Goal: Information Seeking & Learning: Learn about a topic

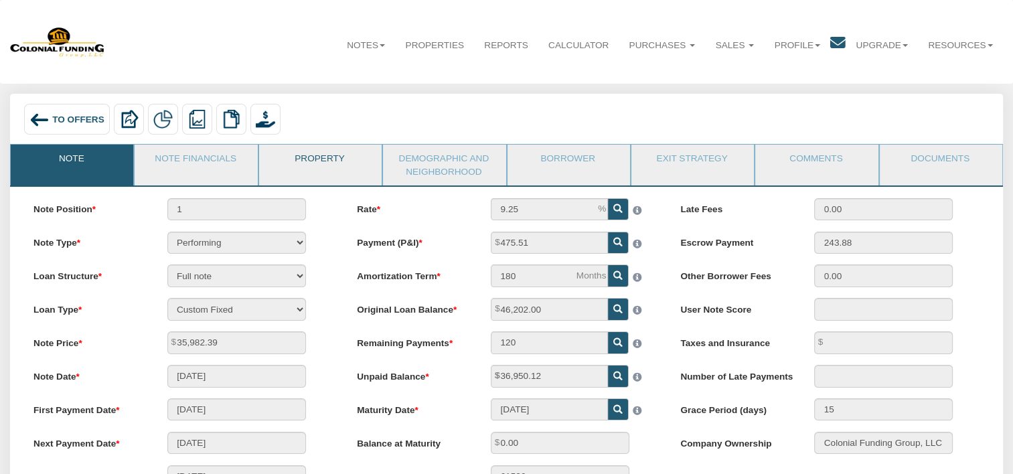
click at [319, 155] on link "Property" at bounding box center [319, 161] width 121 height 33
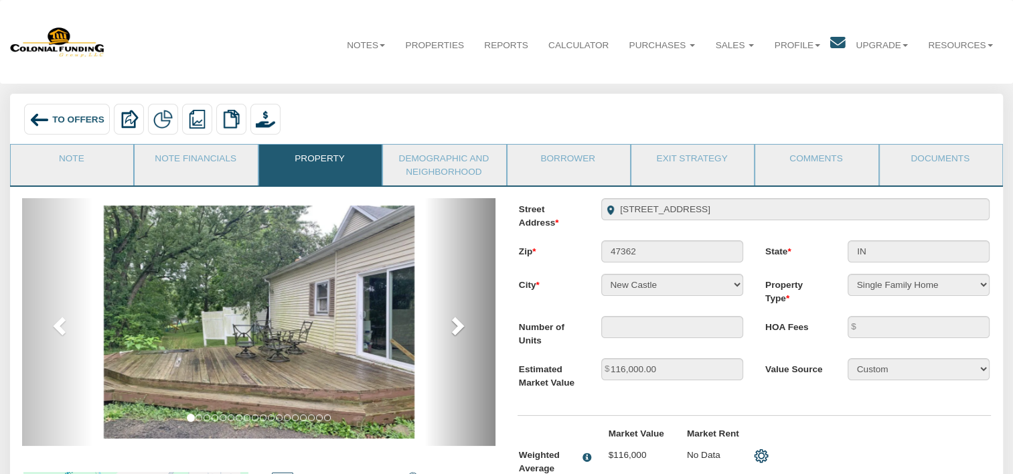
click at [456, 331] on span at bounding box center [457, 325] width 20 height 20
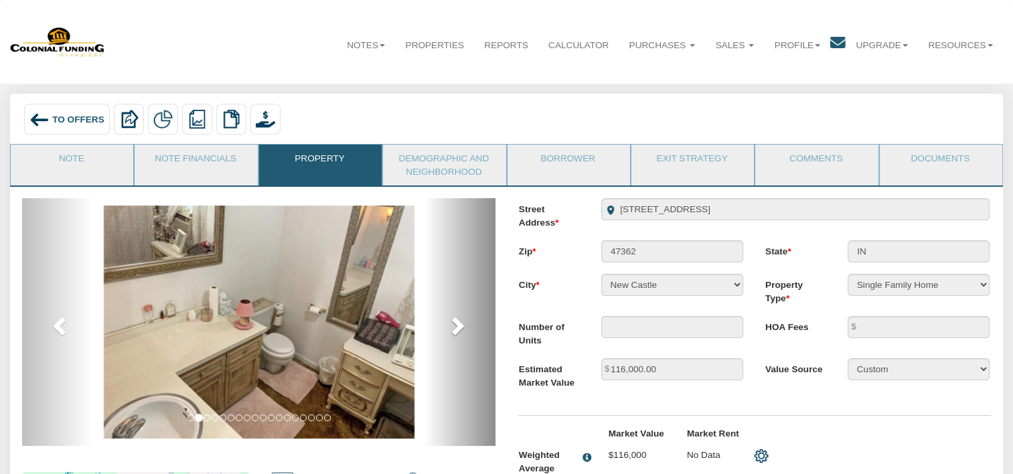
click at [456, 331] on span at bounding box center [457, 325] width 20 height 20
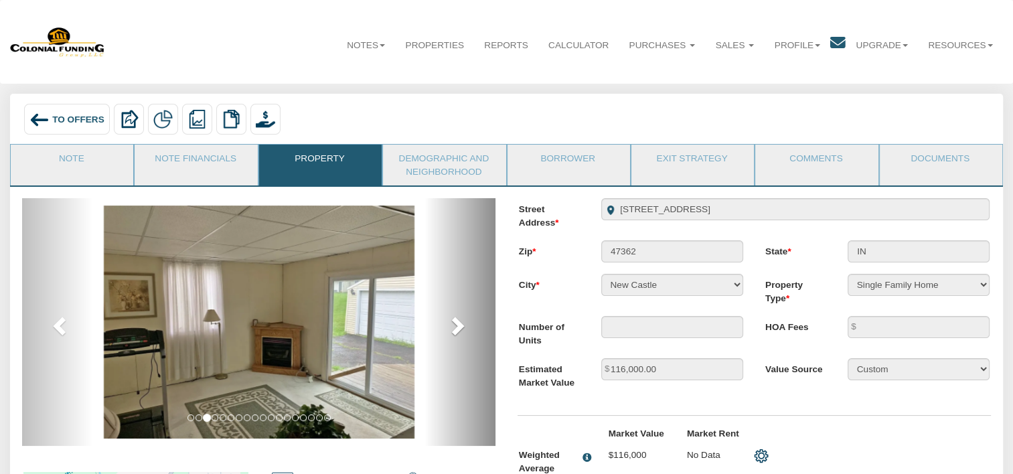
click at [456, 331] on span at bounding box center [457, 325] width 20 height 20
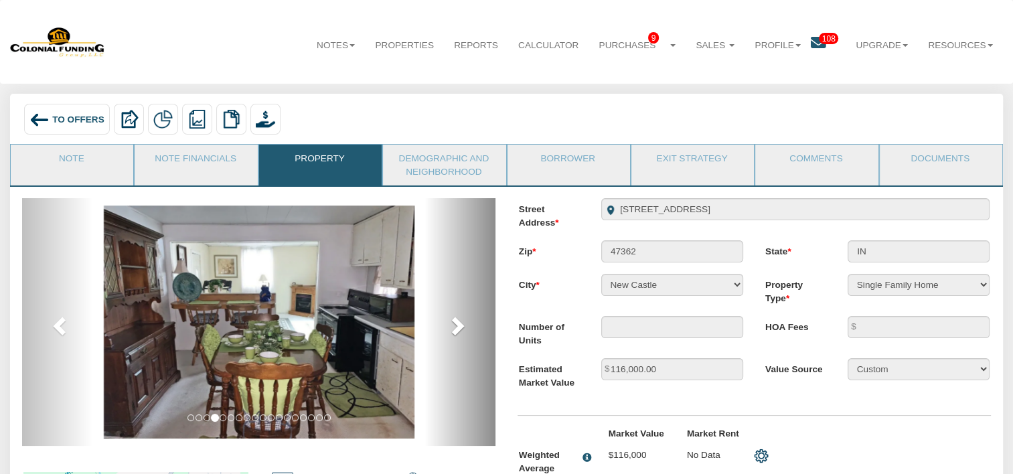
click at [456, 331] on span at bounding box center [457, 325] width 20 height 20
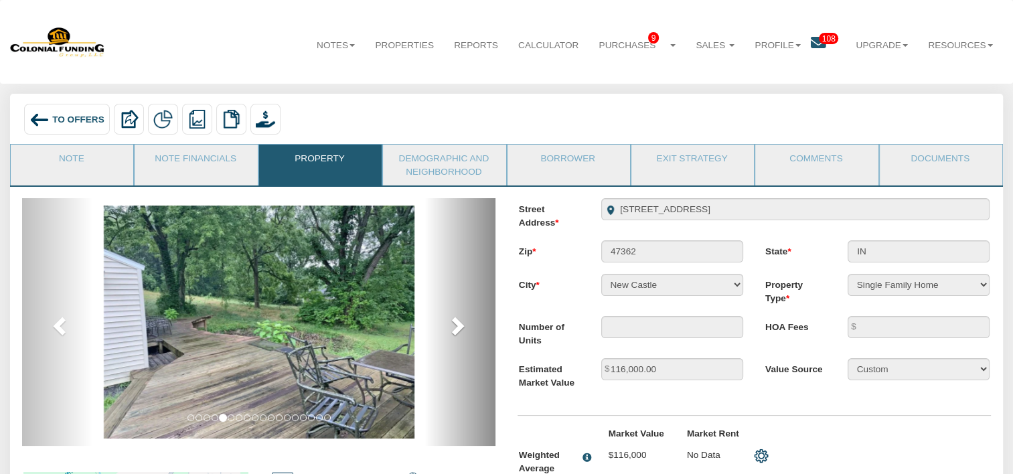
click at [456, 331] on span at bounding box center [457, 325] width 20 height 20
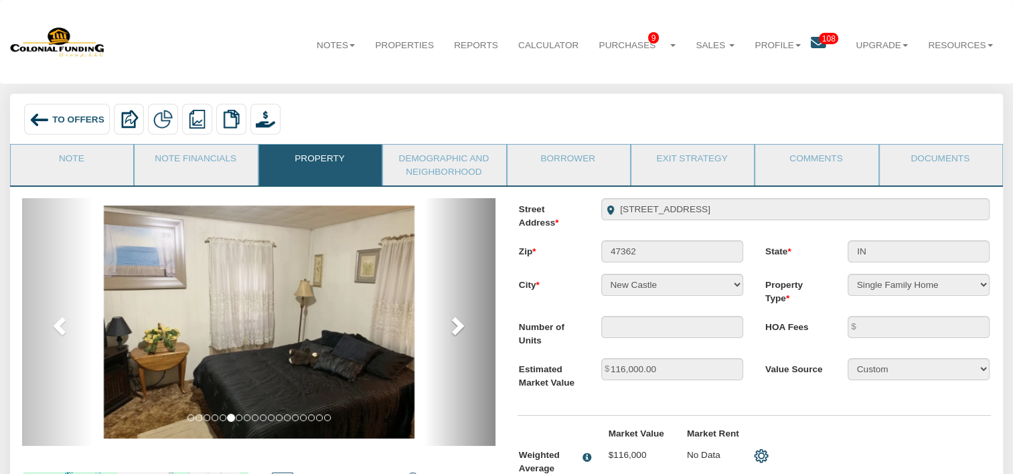
click at [456, 331] on span at bounding box center [457, 325] width 20 height 20
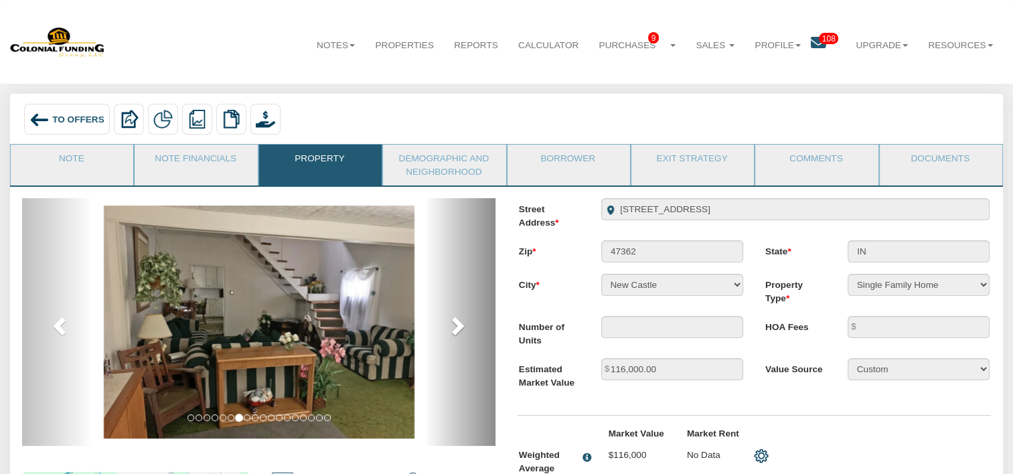
click at [456, 331] on span at bounding box center [457, 325] width 20 height 20
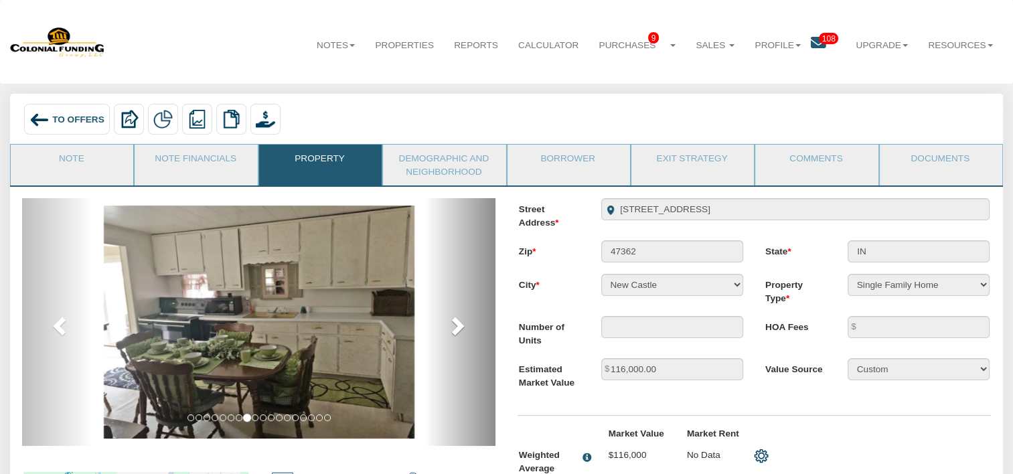
click at [456, 331] on span at bounding box center [457, 325] width 20 height 20
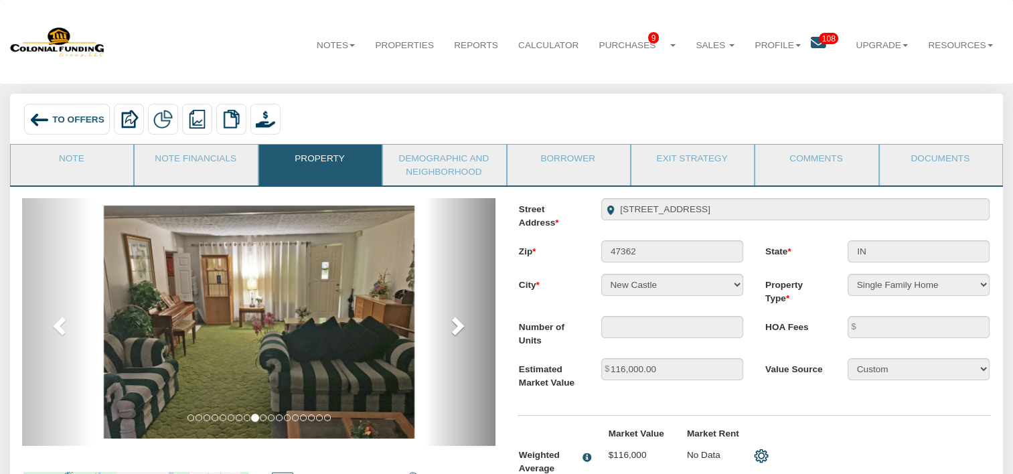
click at [456, 331] on span at bounding box center [457, 325] width 20 height 20
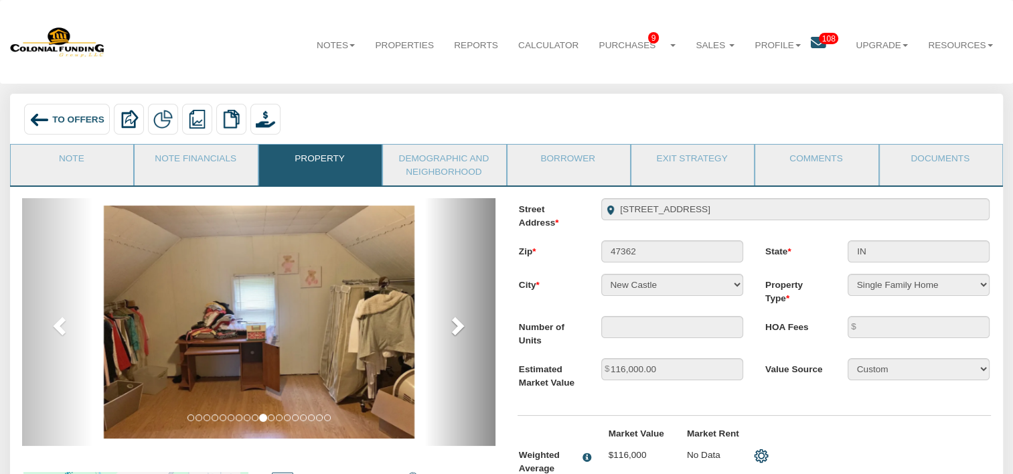
click at [456, 331] on span at bounding box center [457, 325] width 20 height 20
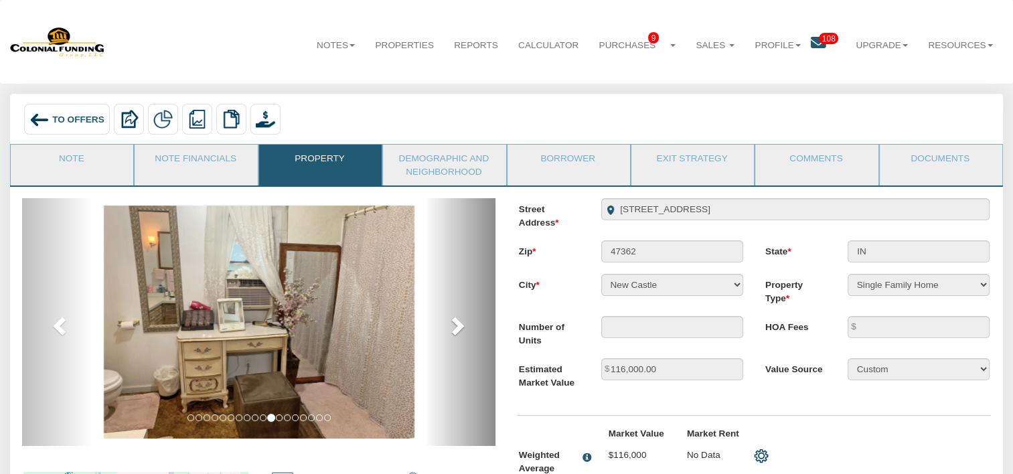
click at [456, 331] on span at bounding box center [457, 325] width 20 height 20
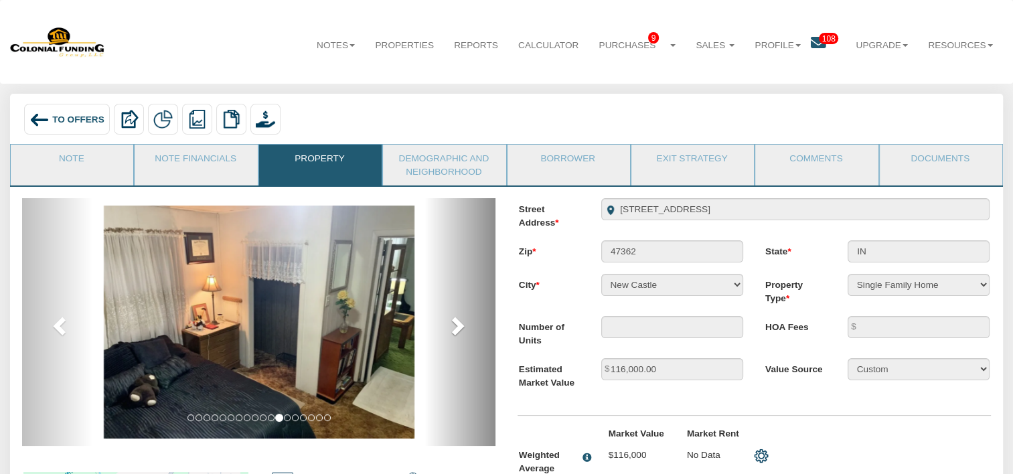
click at [456, 331] on span at bounding box center [457, 325] width 20 height 20
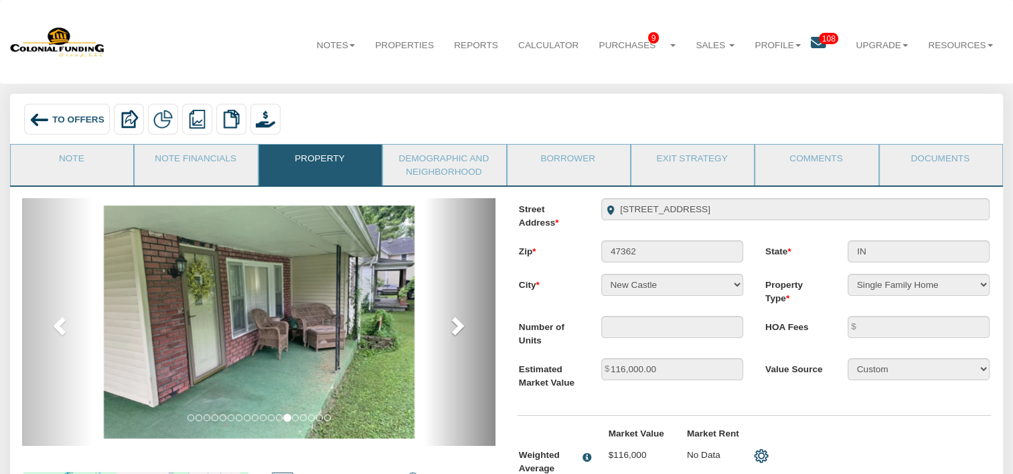
click at [456, 331] on span at bounding box center [457, 325] width 20 height 20
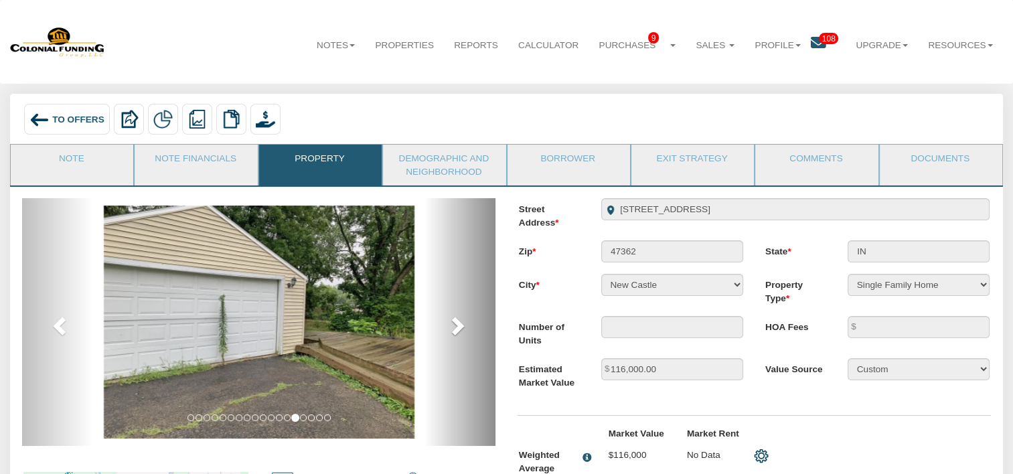
click at [456, 331] on span at bounding box center [457, 325] width 20 height 20
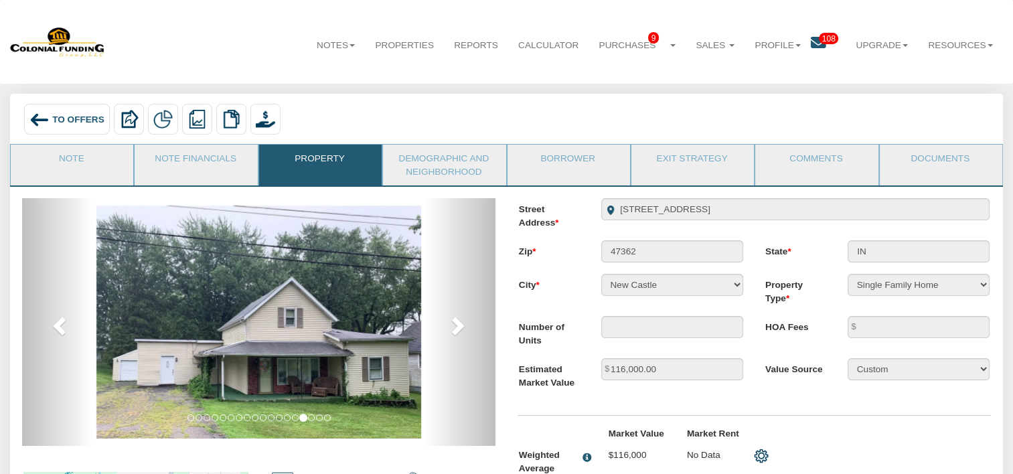
click at [59, 116] on span "To Offers" at bounding box center [78, 119] width 52 height 10
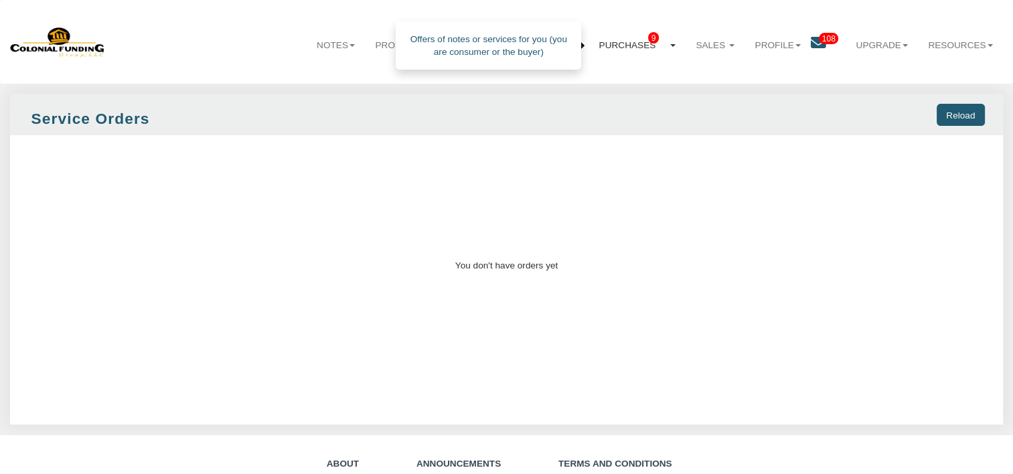
click at [634, 54] on link "Purchases 9" at bounding box center [636, 45] width 97 height 33
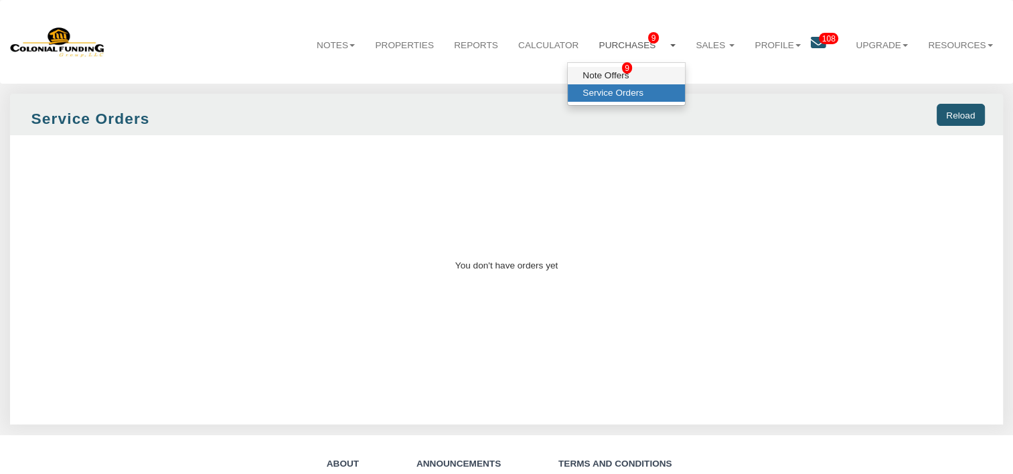
click at [604, 77] on link "Note Offers 9" at bounding box center [626, 75] width 117 height 17
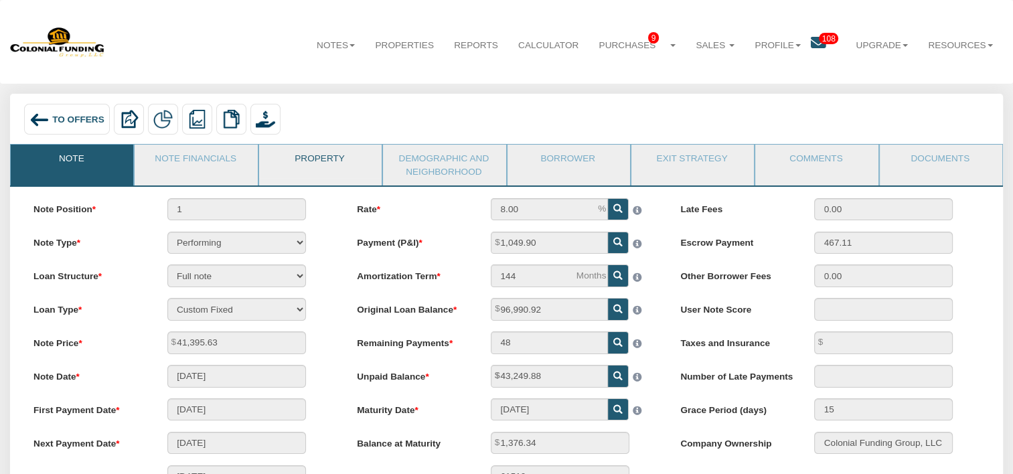
click at [321, 166] on link "Property" at bounding box center [319, 161] width 121 height 33
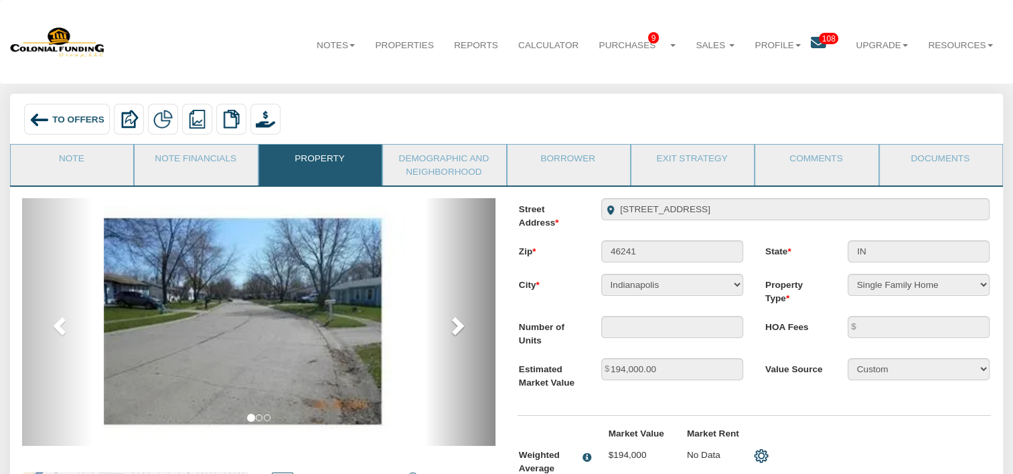
click at [460, 331] on span at bounding box center [457, 325] width 20 height 20
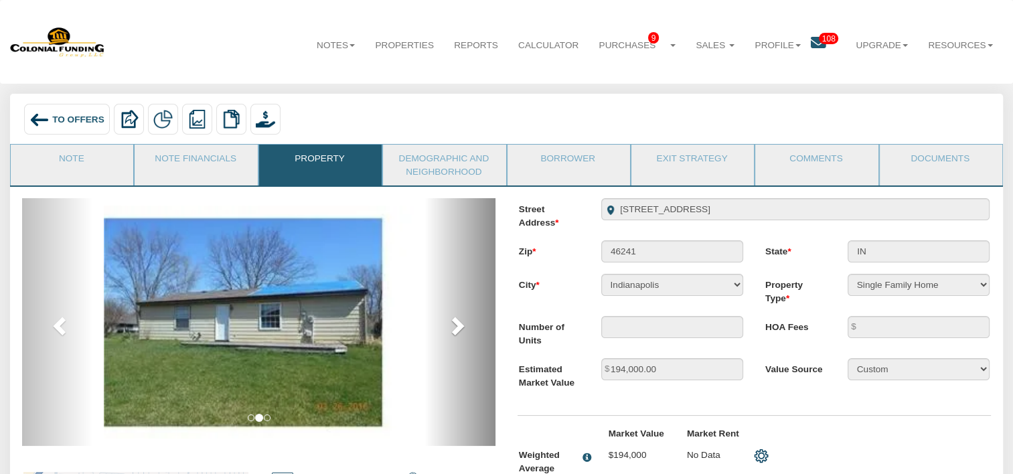
click at [460, 331] on span at bounding box center [457, 325] width 20 height 20
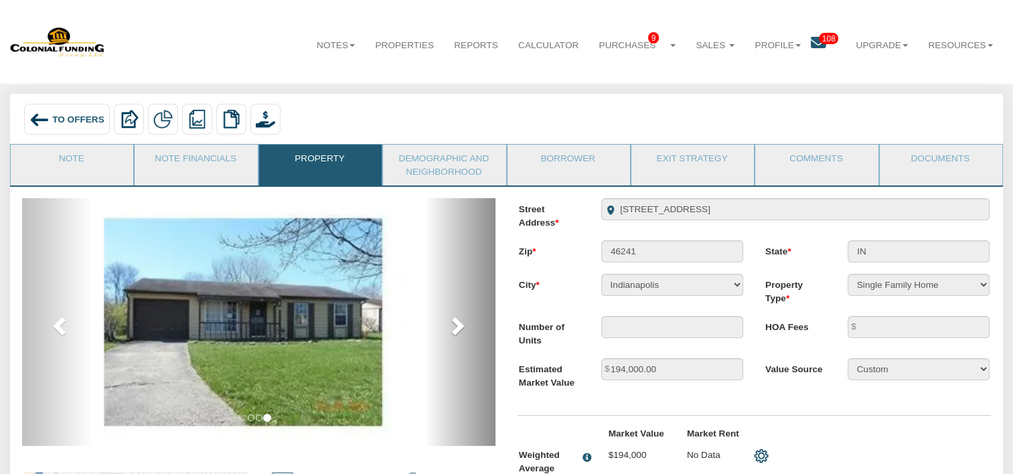
click at [460, 331] on span at bounding box center [457, 325] width 20 height 20
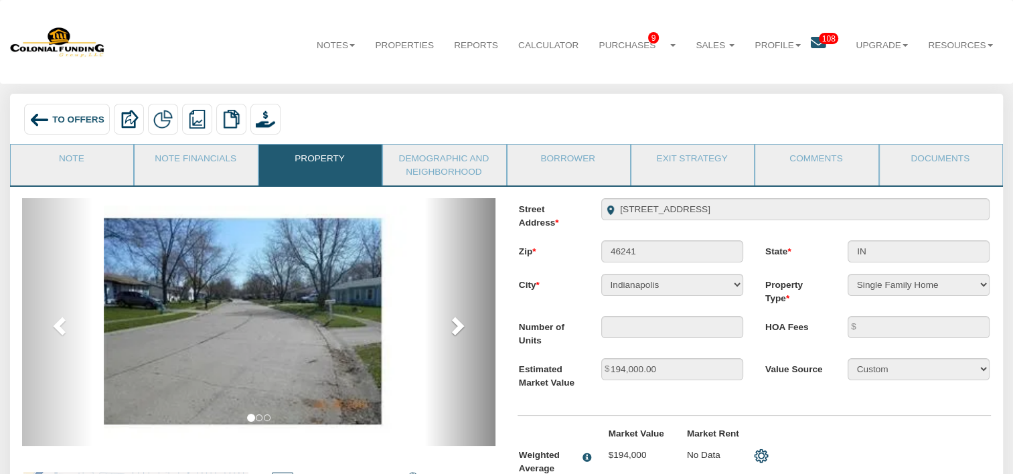
click at [460, 331] on span at bounding box center [457, 325] width 20 height 20
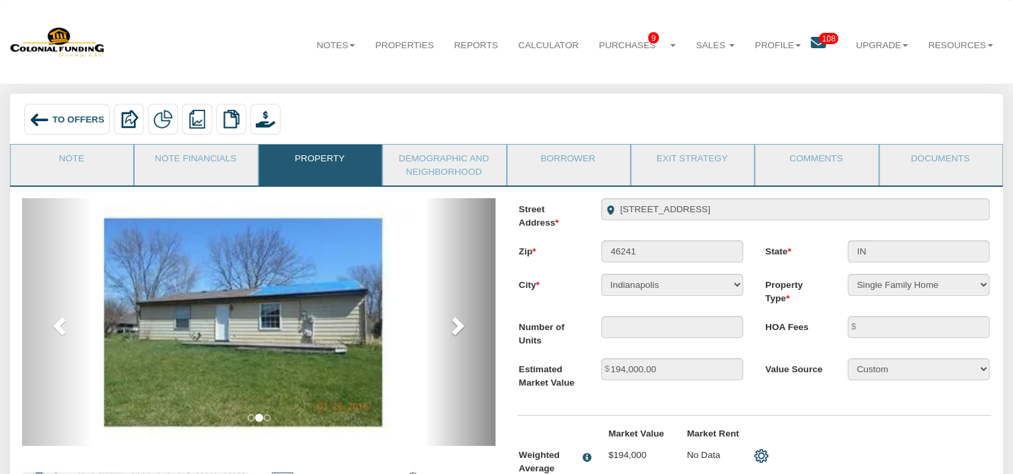
click at [460, 331] on span at bounding box center [457, 325] width 20 height 20
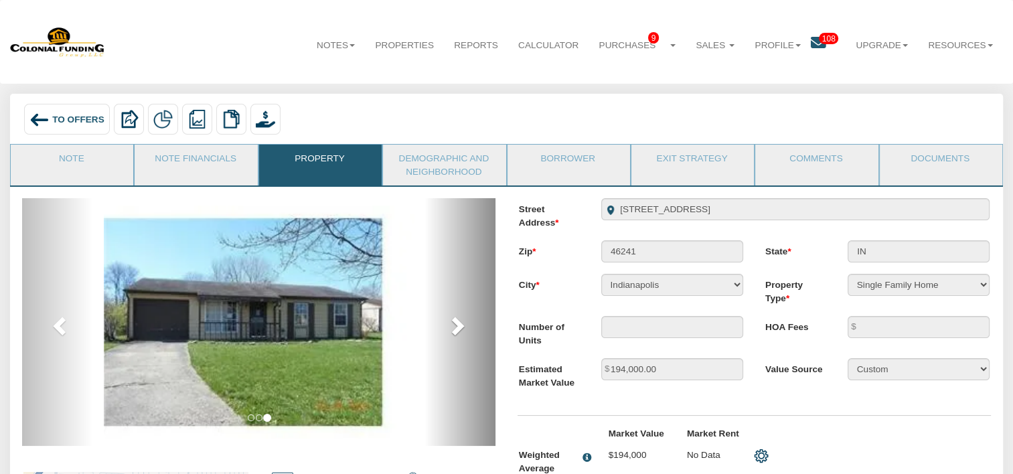
click at [460, 331] on span at bounding box center [457, 325] width 20 height 20
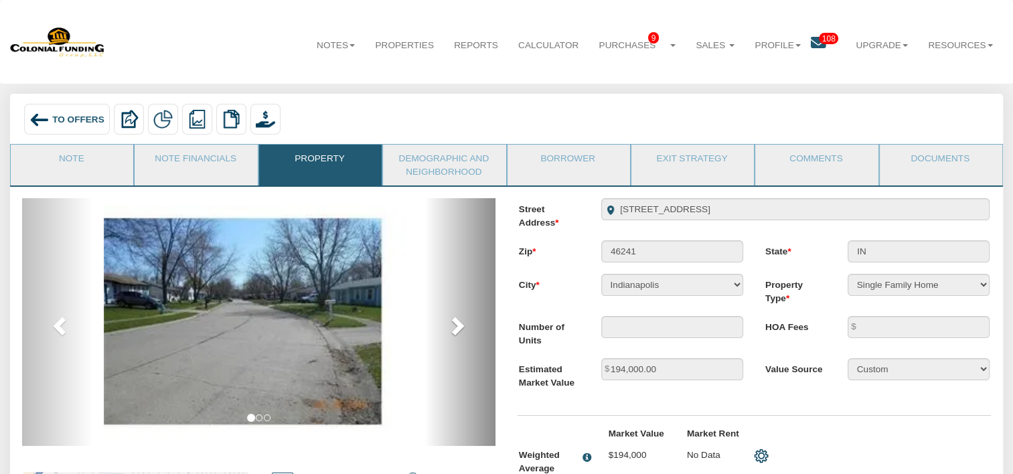
click at [460, 331] on span at bounding box center [457, 325] width 20 height 20
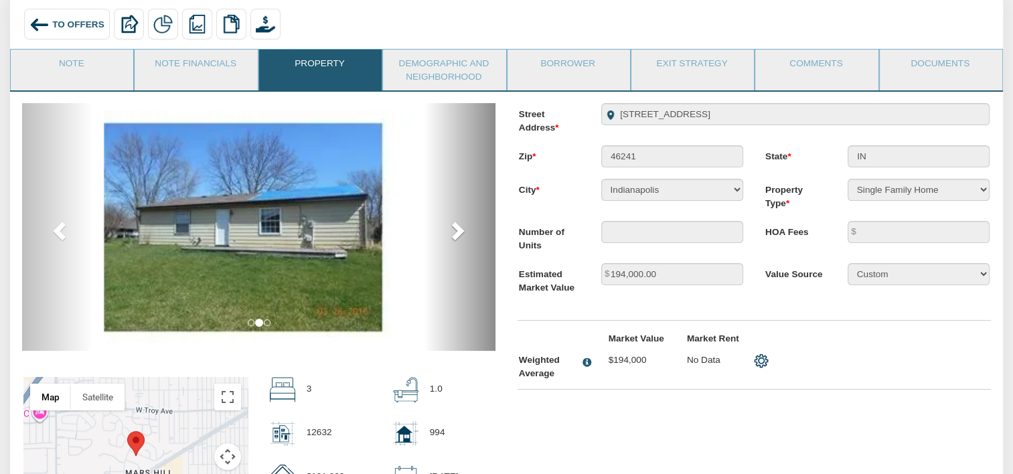
scroll to position [94, 0]
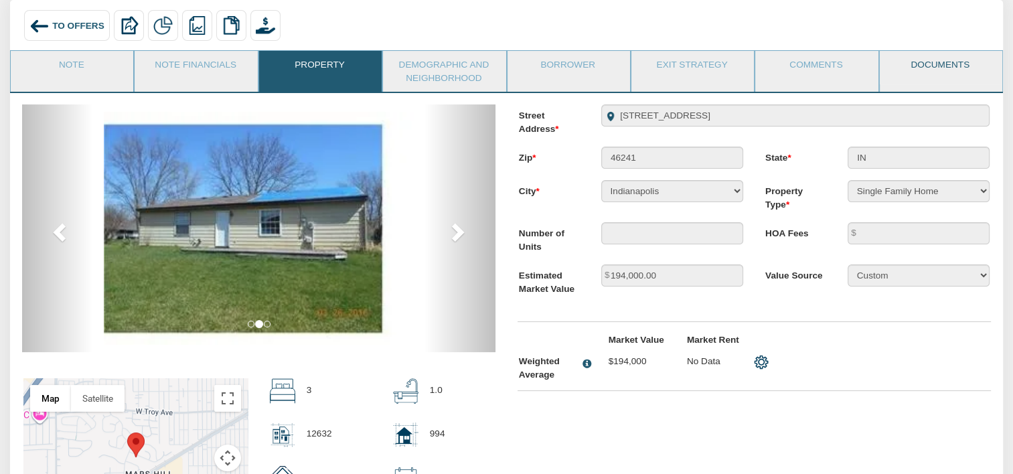
click at [945, 56] on link "Documents" at bounding box center [940, 67] width 121 height 33
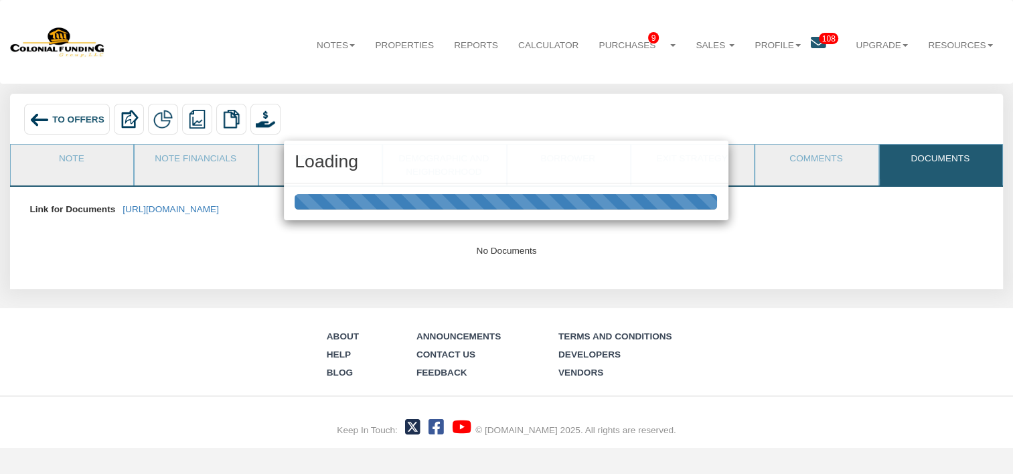
scroll to position [0, 0]
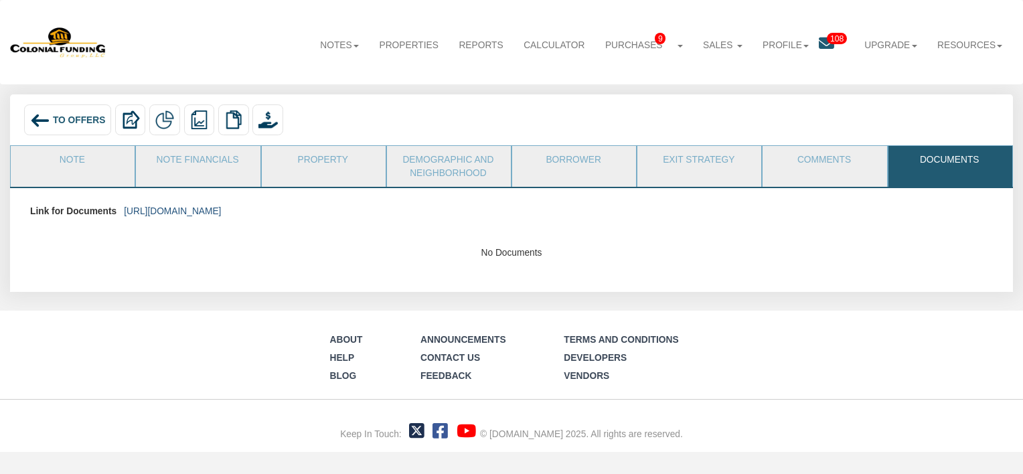
click at [221, 212] on link "https://colonialfundinggroup.sharepoint.com/:f:/s/operationsteam/EqUCzX5bL-BAua…" at bounding box center [172, 211] width 97 height 10
click at [85, 166] on link "Note" at bounding box center [72, 162] width 123 height 33
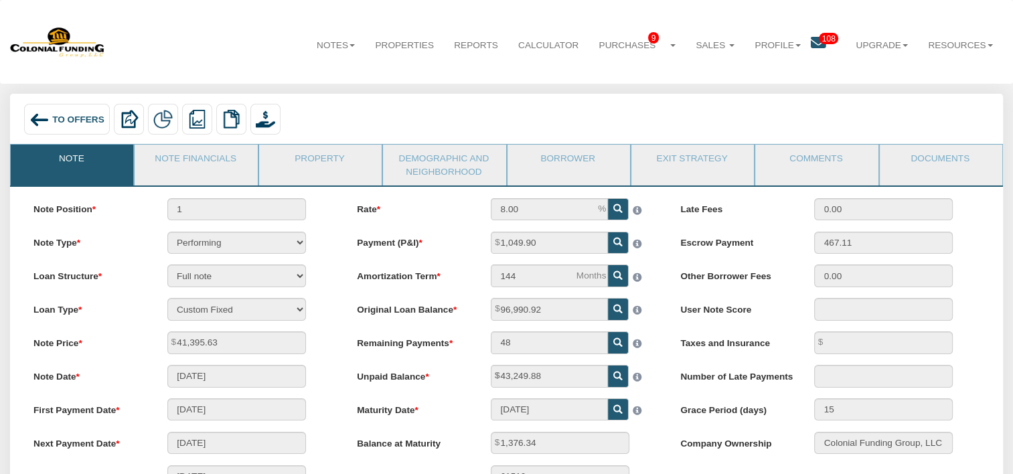
click at [819, 42] on span "108" at bounding box center [828, 38] width 19 height 11
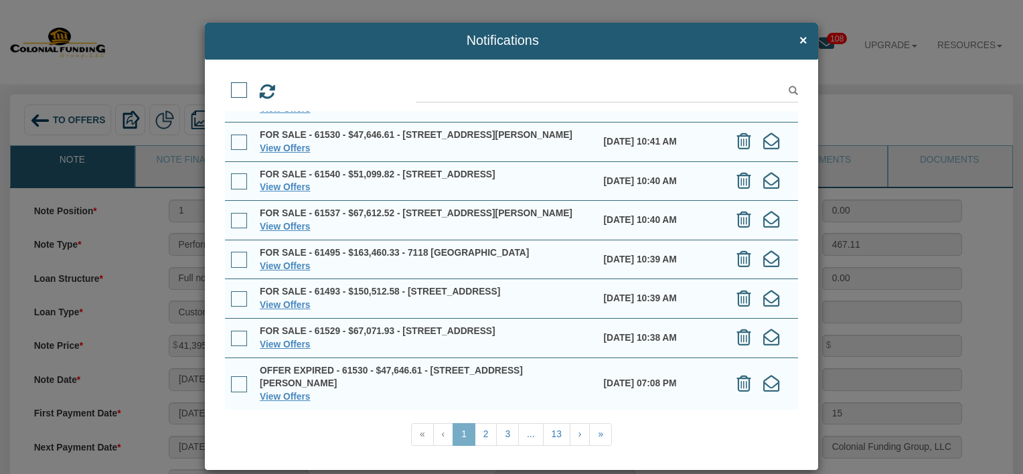
scroll to position [18, 0]
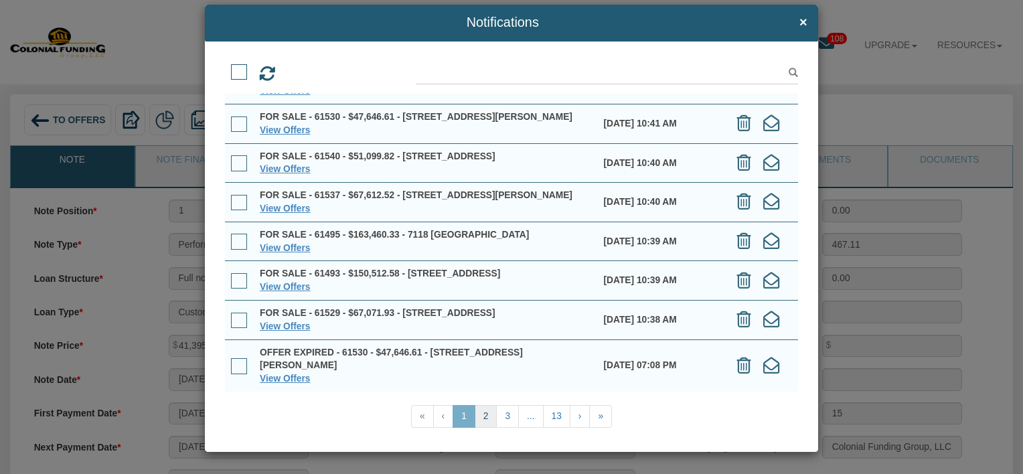
click at [481, 418] on link "2" at bounding box center [486, 416] width 23 height 23
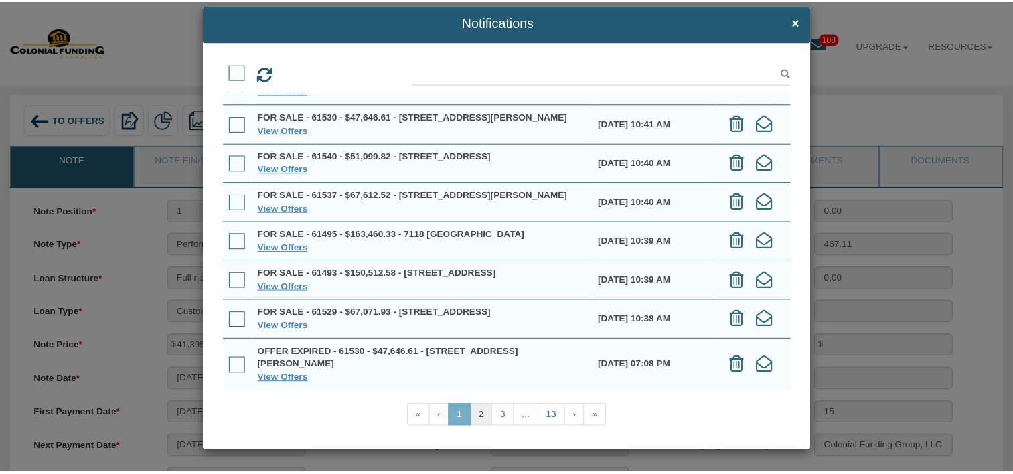
scroll to position [0, 0]
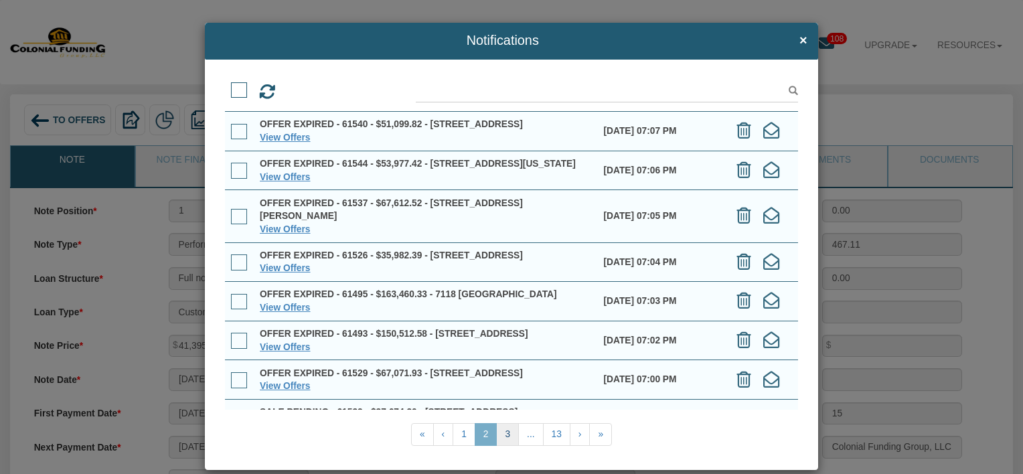
click at [503, 428] on link "3" at bounding box center [507, 434] width 23 height 23
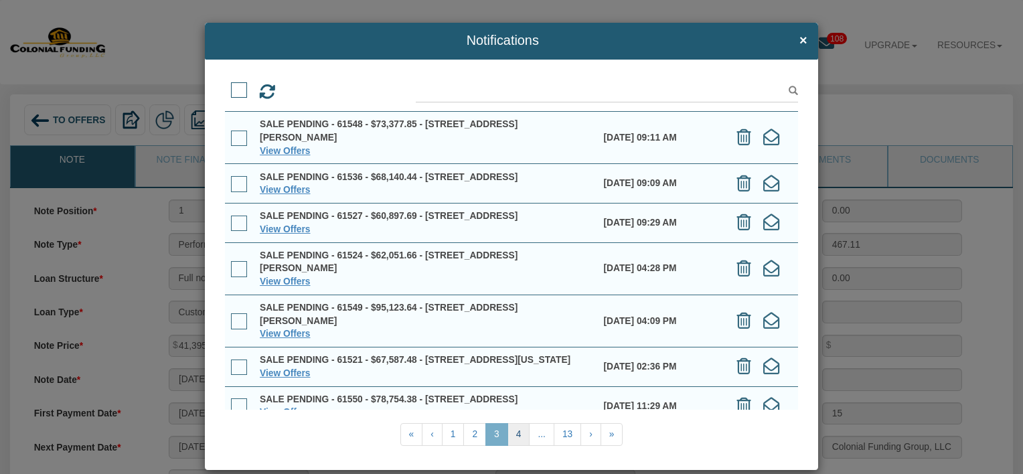
click at [511, 428] on link "4" at bounding box center [518, 434] width 23 height 23
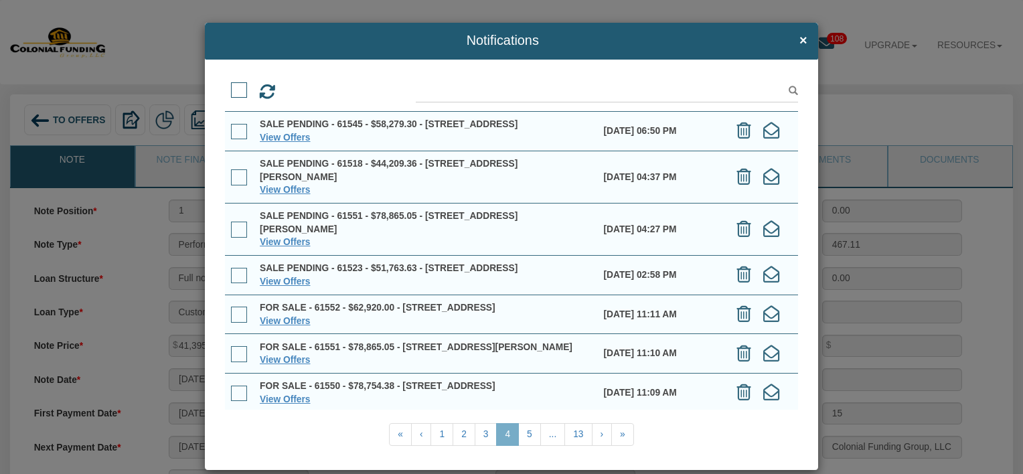
click at [799, 42] on div "Notifications ×" at bounding box center [512, 41] width 614 height 37
click at [799, 42] on span "×" at bounding box center [803, 40] width 8 height 15
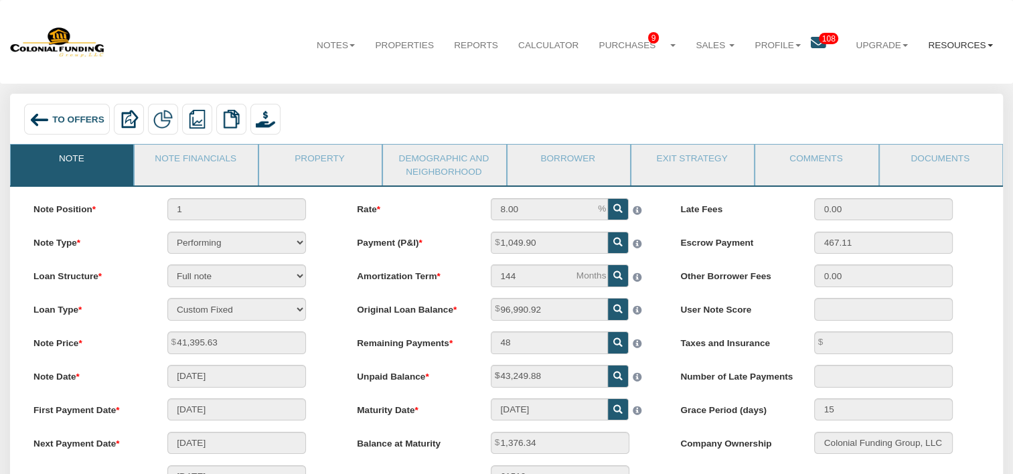
click at [953, 46] on link "Resources" at bounding box center [960, 45] width 85 height 33
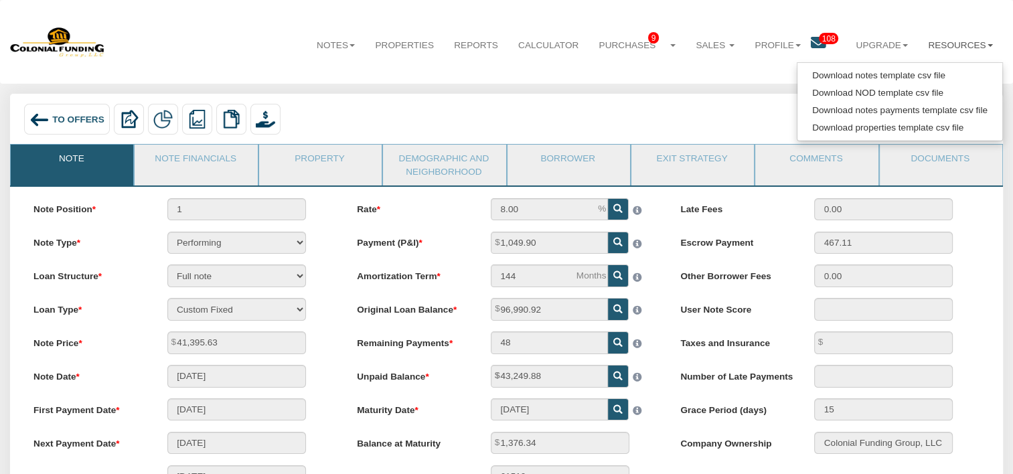
click at [605, 123] on div "To Offers Delete with property Delete only note Redeeming and Non-Redeeming Sum…" at bounding box center [506, 121] width 973 height 34
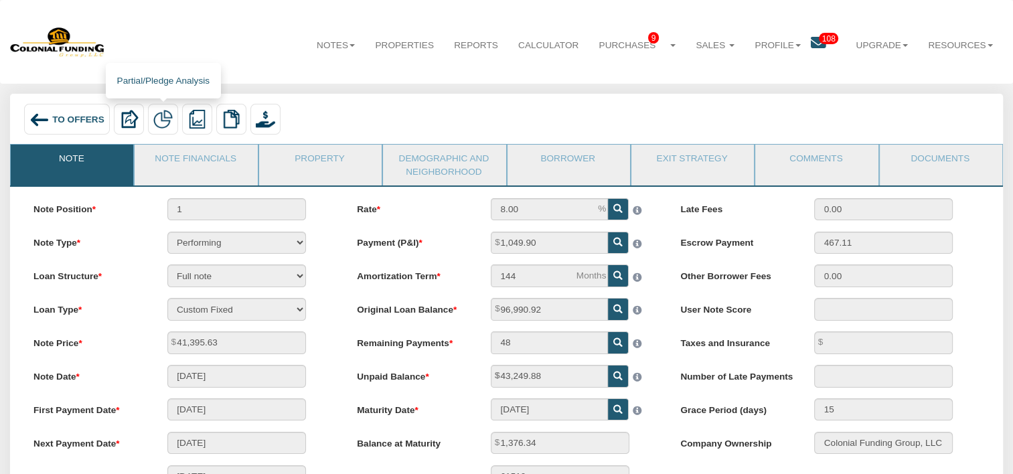
click at [164, 124] on img at bounding box center [162, 119] width 19 height 19
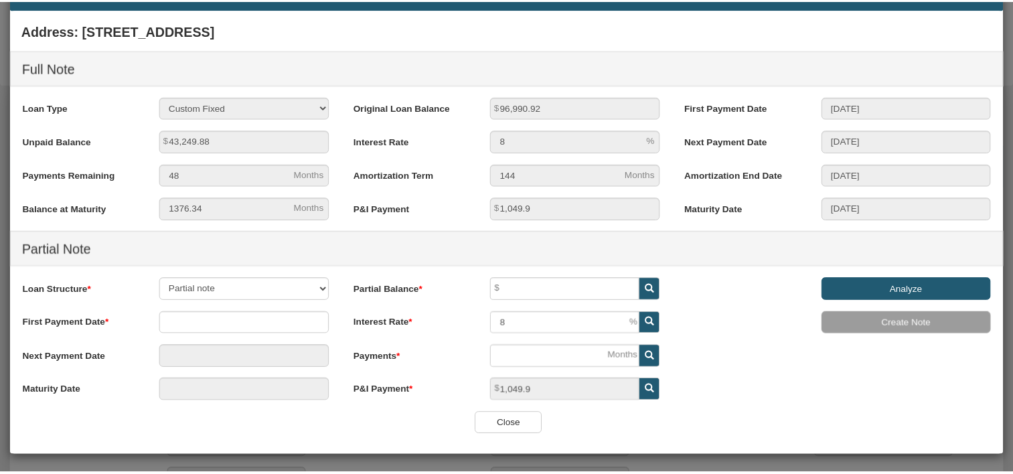
scroll to position [54, 0]
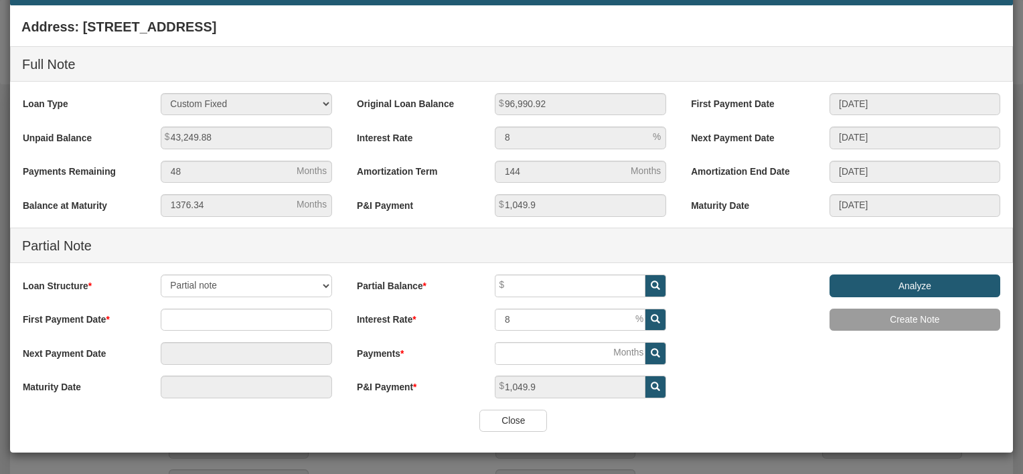
click at [494, 410] on input "Close" at bounding box center [513, 421] width 68 height 23
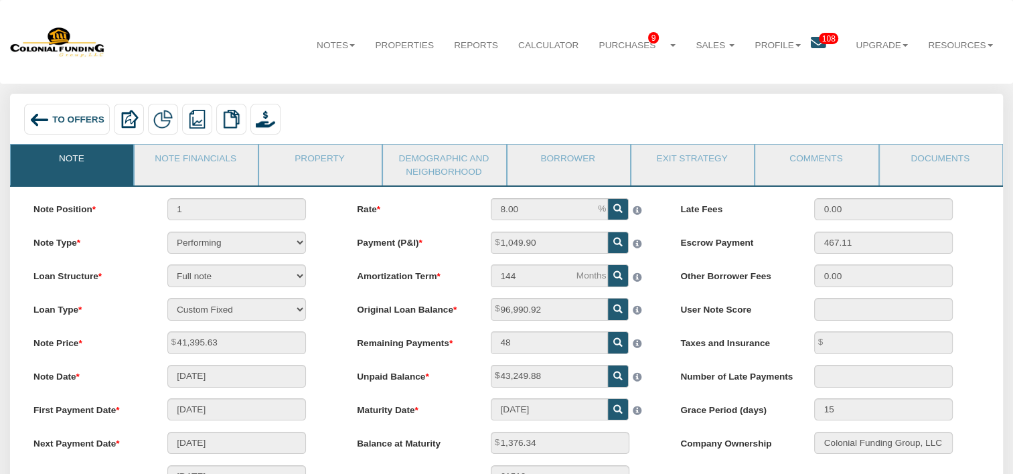
click at [85, 120] on span "To Offers" at bounding box center [78, 119] width 52 height 10
click at [329, 155] on link "Property" at bounding box center [319, 161] width 121 height 33
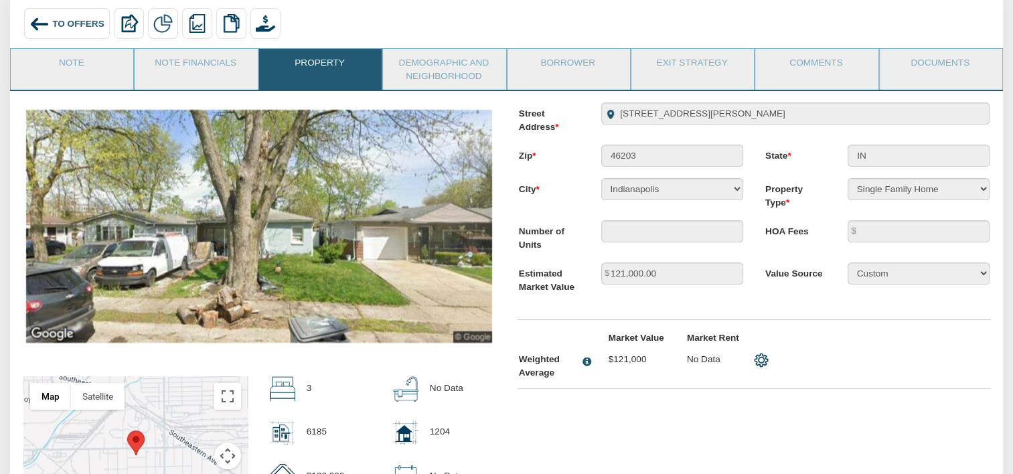
scroll to position [96, 0]
click at [285, 276] on img at bounding box center [259, 225] width 466 height 233
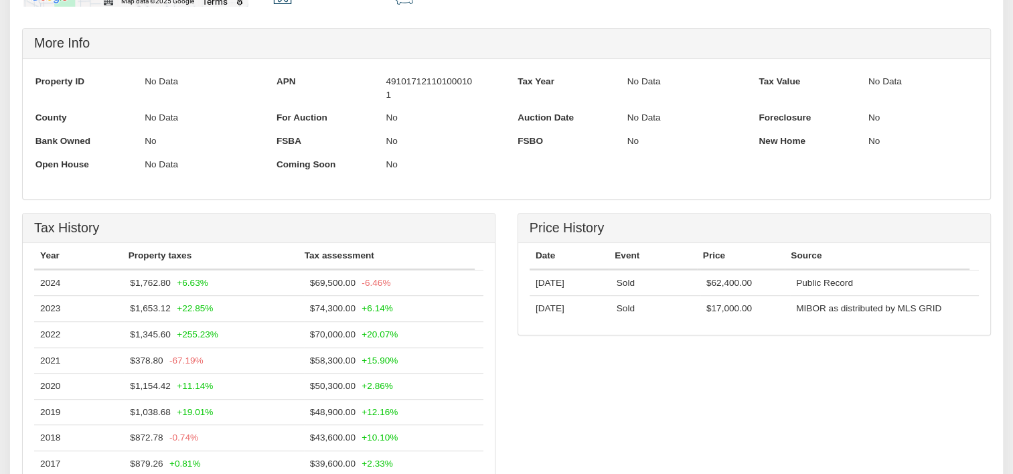
scroll to position [623, 0]
drag, startPoint x: 723, startPoint y: 289, endPoint x: 856, endPoint y: 289, distance: 132.6
click at [856, 289] on tr "11/23/2020 Sold $62,400.00 Public Record" at bounding box center [754, 283] width 449 height 26
click at [651, 294] on td "Sold" at bounding box center [656, 282] width 90 height 25
drag, startPoint x: 705, startPoint y: 294, endPoint x: 780, endPoint y: 291, distance: 75.1
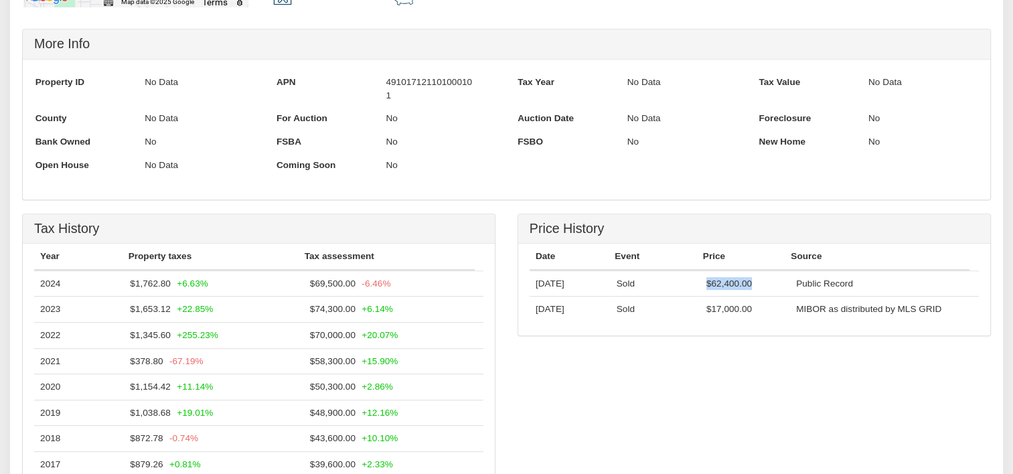
click at [780, 291] on td "$62,400.00" at bounding box center [745, 282] width 90 height 25
drag, startPoint x: 711, startPoint y: 321, endPoint x: 767, endPoint y: 319, distance: 55.6
click at [767, 319] on td "$17,000.00" at bounding box center [745, 309] width 90 height 25
drag, startPoint x: 767, startPoint y: 319, endPoint x: 841, endPoint y: 316, distance: 74.4
click at [841, 316] on td "MIBOR as distributed by MLS GRID" at bounding box center [884, 309] width 189 height 25
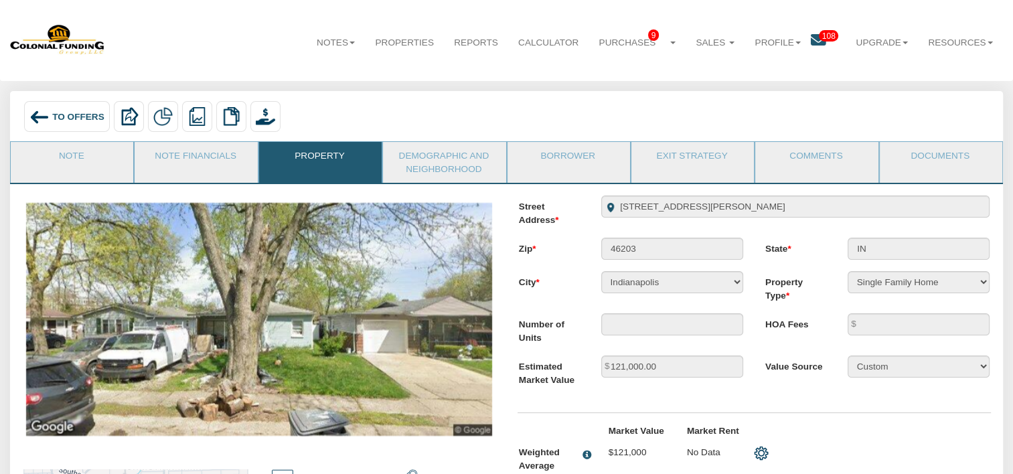
scroll to position [0, 0]
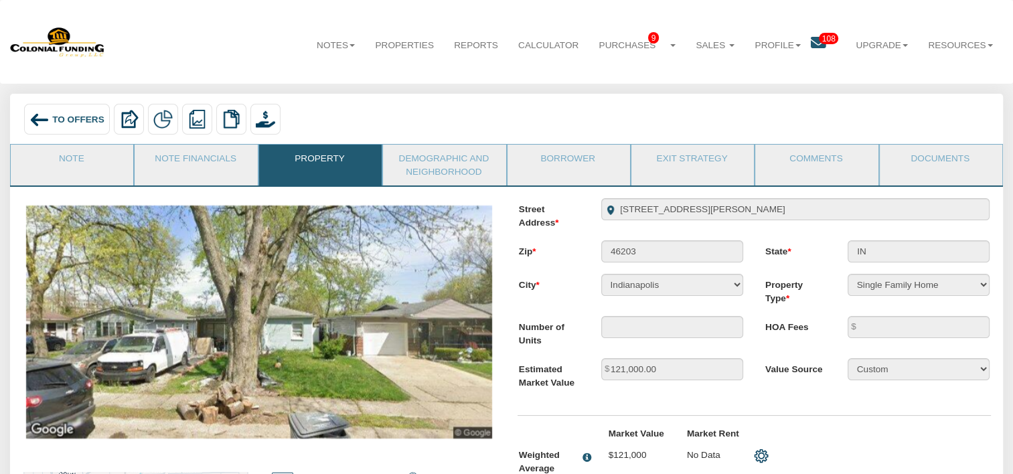
click at [479, 305] on img at bounding box center [259, 322] width 466 height 233
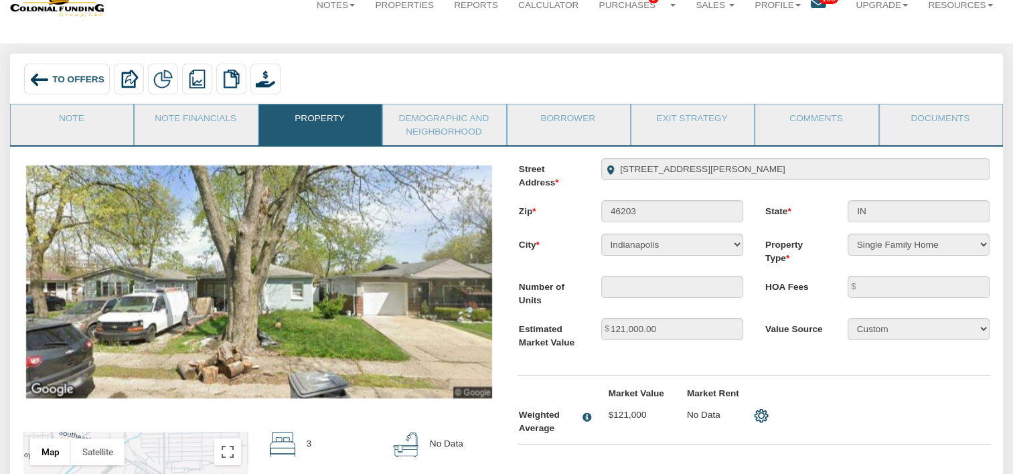
scroll to position [42, 0]
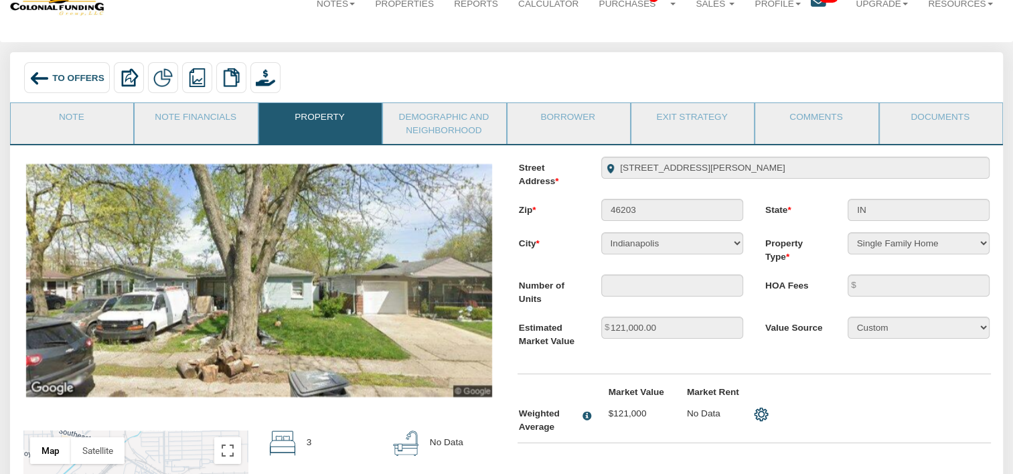
click at [88, 90] on div "To Offers" at bounding box center [67, 77] width 86 height 30
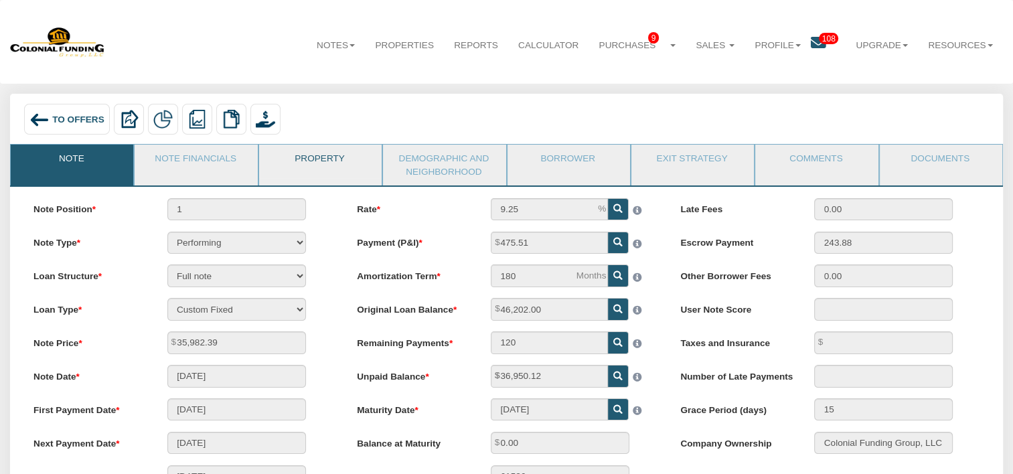
click at [319, 160] on link "Property" at bounding box center [319, 161] width 121 height 33
